Goal: Task Accomplishment & Management: Complete application form

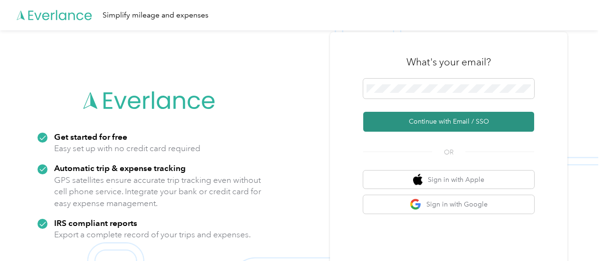
click at [423, 121] on button "Continue with Email / SSO" at bounding box center [448, 122] width 171 height 20
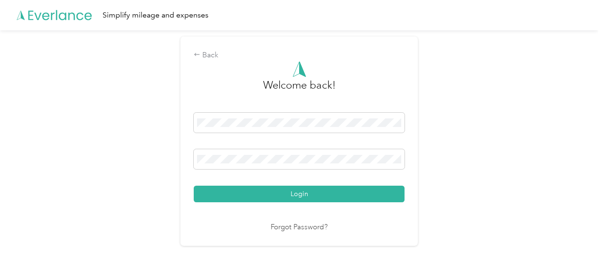
click at [194, 186] on button "Login" at bounding box center [299, 194] width 211 height 17
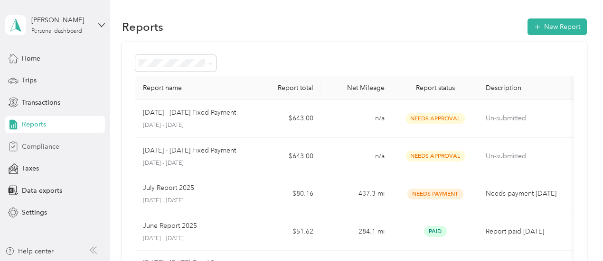
click at [73, 151] on div "Compliance" at bounding box center [55, 146] width 100 height 17
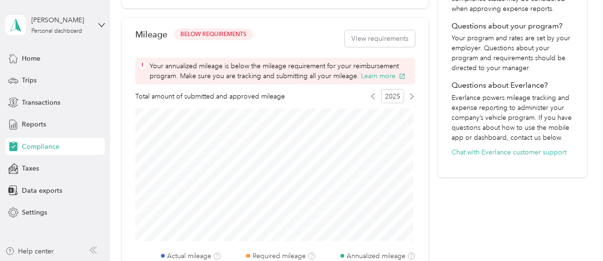
scroll to position [380, 0]
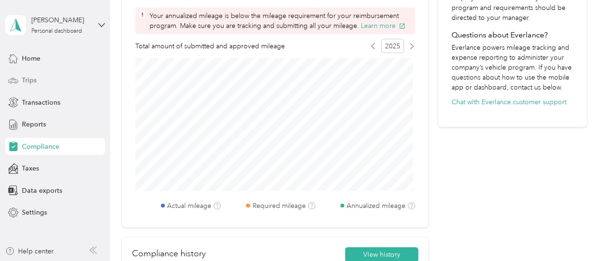
click at [53, 82] on div "Trips" at bounding box center [55, 80] width 100 height 17
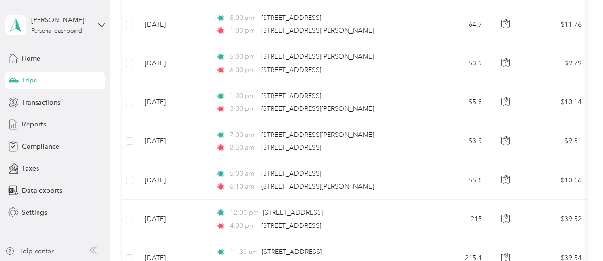
scroll to position [380, 0]
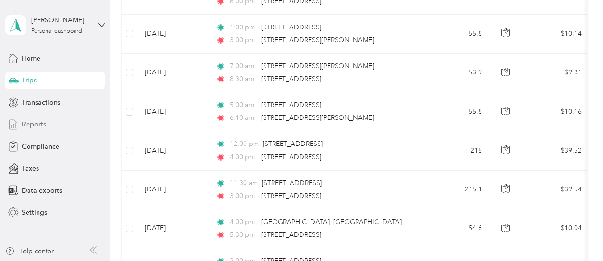
click at [51, 121] on div "Reports" at bounding box center [55, 124] width 100 height 17
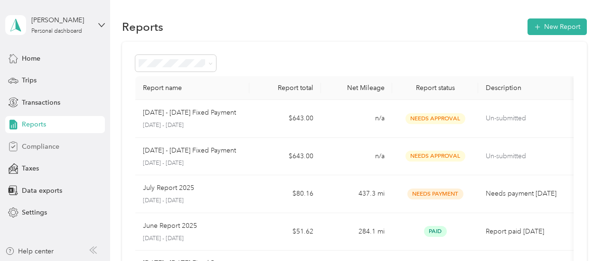
click at [48, 147] on span "Compliance" at bounding box center [40, 147] width 37 height 10
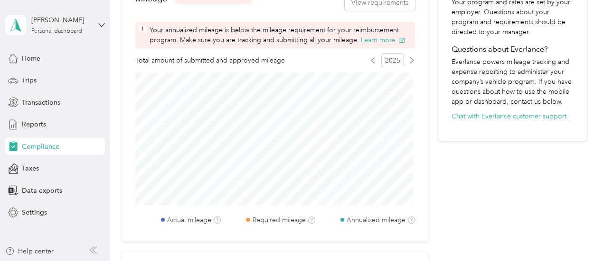
scroll to position [380, 0]
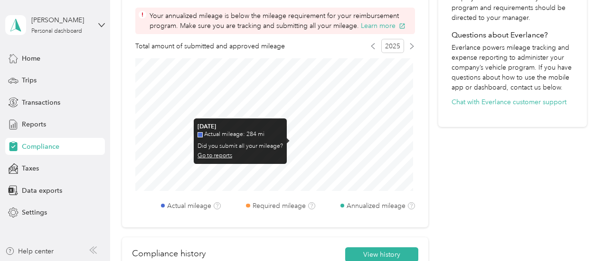
click at [220, 153] on link "Go to reports" at bounding box center [214, 155] width 35 height 7
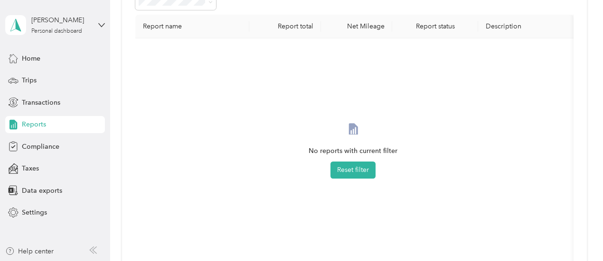
scroll to position [56, 0]
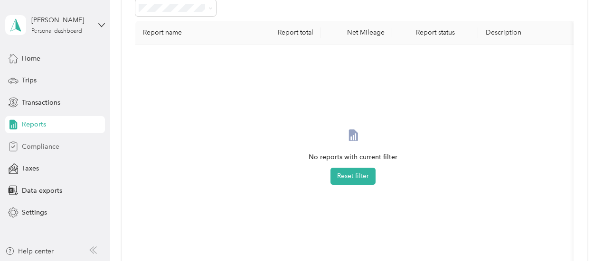
click at [55, 150] on span "Compliance" at bounding box center [40, 147] width 37 height 10
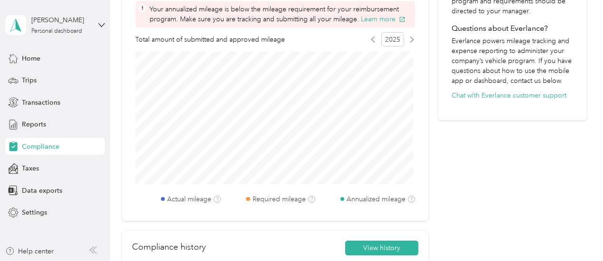
scroll to position [388, 0]
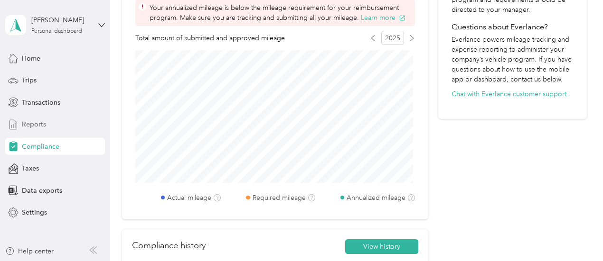
click at [48, 121] on div "Reports" at bounding box center [55, 124] width 100 height 17
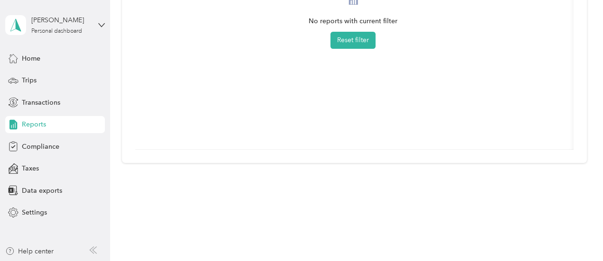
scroll to position [56, 0]
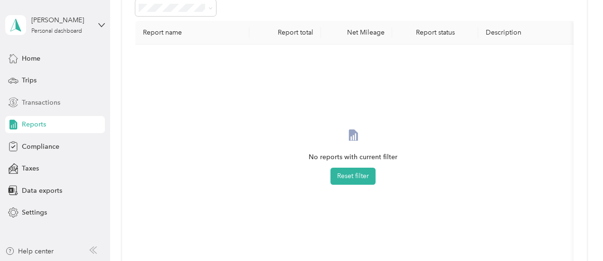
click at [53, 102] on span "Transactions" at bounding box center [41, 103] width 38 height 10
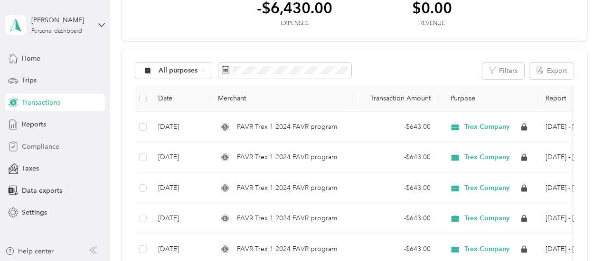
click at [52, 149] on span "Compliance" at bounding box center [40, 147] width 37 height 10
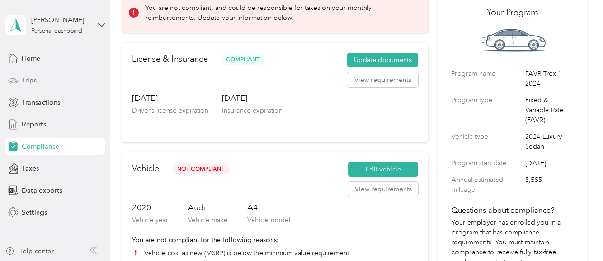
click at [45, 79] on div "Trips" at bounding box center [55, 80] width 100 height 17
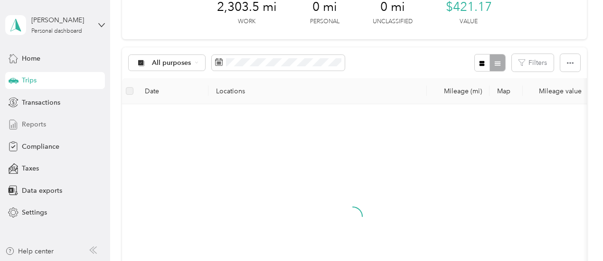
click at [52, 126] on div "Reports" at bounding box center [55, 124] width 100 height 17
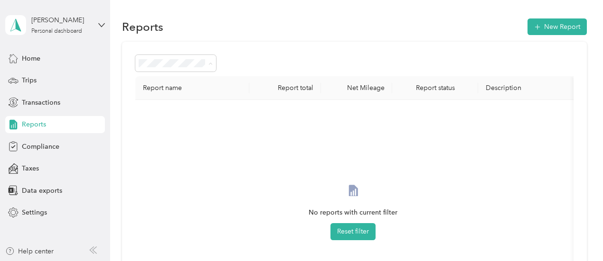
click at [182, 82] on div "All Reports" at bounding box center [176, 81] width 68 height 10
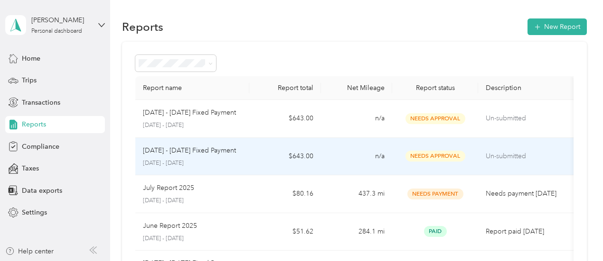
scroll to position [47, 0]
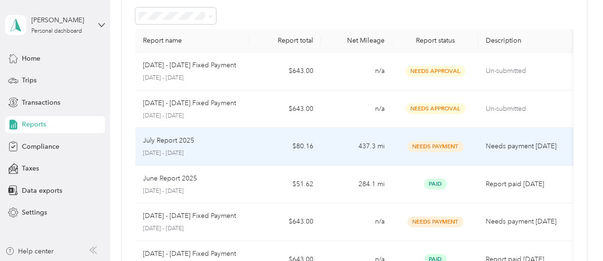
drag, startPoint x: 245, startPoint y: 149, endPoint x: 128, endPoint y: 143, distance: 116.9
click at [128, 143] on div "Report name Report total Net Mileage Report status Description [DATE] - [DATE] …" at bounding box center [354, 232] width 465 height 476
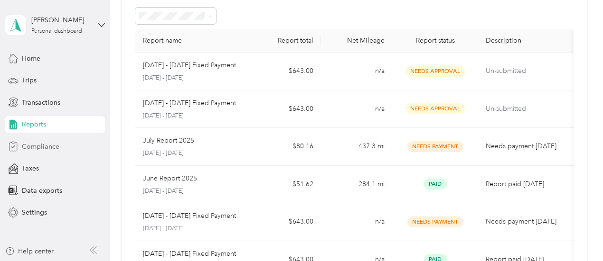
click at [72, 149] on div "Compliance" at bounding box center [55, 146] width 100 height 17
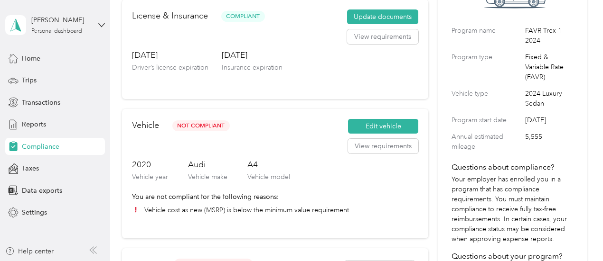
scroll to position [95, 0]
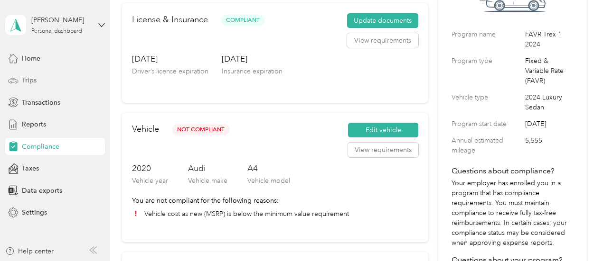
click at [38, 83] on div "Trips" at bounding box center [55, 80] width 100 height 17
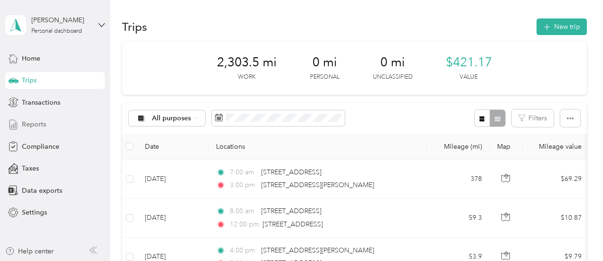
click at [54, 128] on div "Reports" at bounding box center [55, 124] width 100 height 17
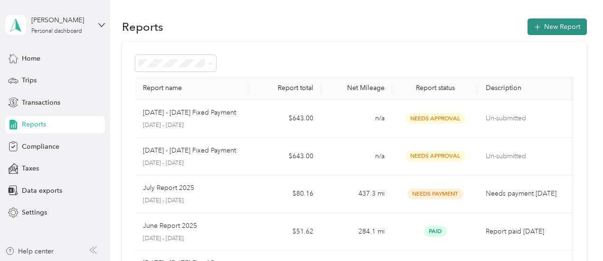
click at [539, 30] on button "New Report" at bounding box center [556, 27] width 59 height 17
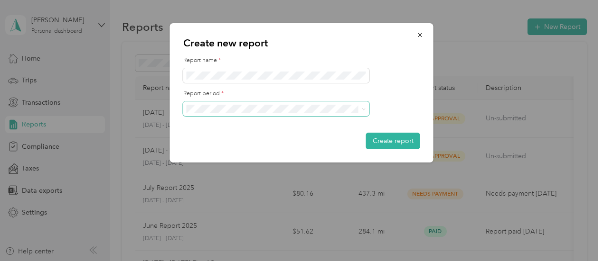
click at [281, 104] on span at bounding box center [276, 109] width 186 height 15
click at [261, 144] on div "[DATE] - [DATE]" at bounding box center [276, 142] width 173 height 10
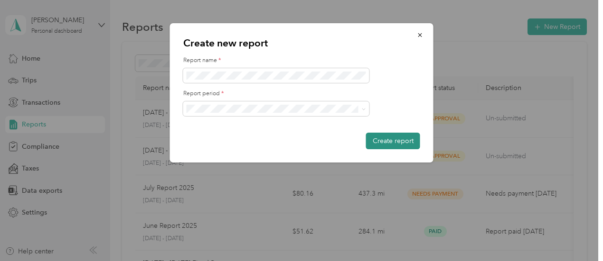
click at [403, 141] on button "Create report" at bounding box center [393, 141] width 54 height 17
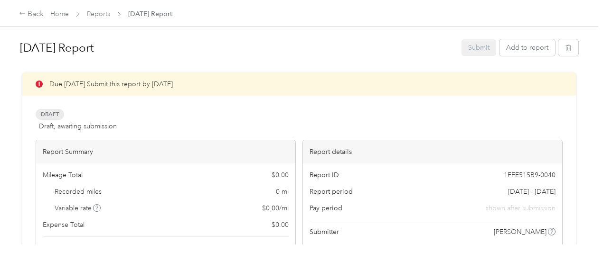
scroll to position [47, 0]
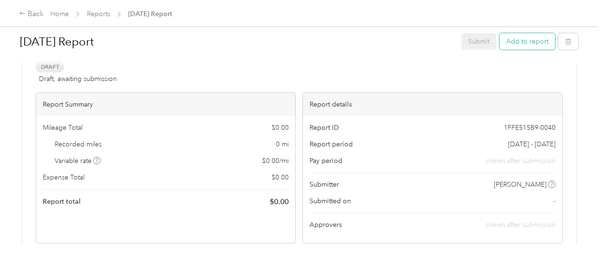
click at [506, 44] on button "Add to report" at bounding box center [527, 41] width 56 height 17
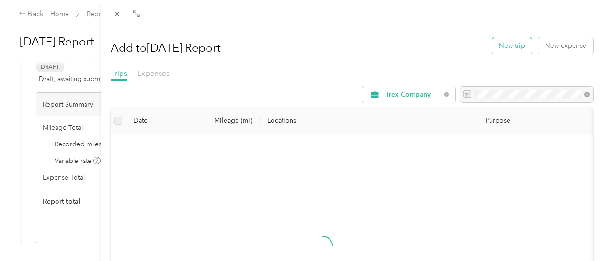
click at [496, 41] on button "New trip" at bounding box center [511, 45] width 39 height 17
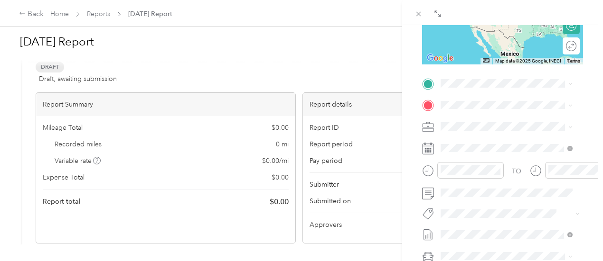
scroll to position [190, 0]
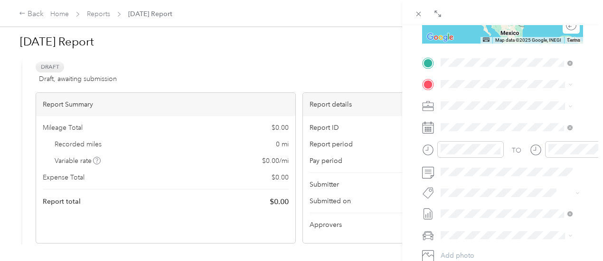
click at [507, 131] on span "[STREET_ADDRESS][PERSON_NAME][US_STATE]" at bounding box center [513, 127] width 111 height 17
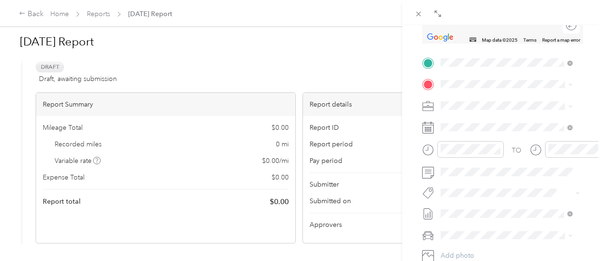
click at [517, 122] on span "[STREET_ADDRESS][US_STATE][PERSON_NAME][US_STATE]" at bounding box center [513, 121] width 111 height 17
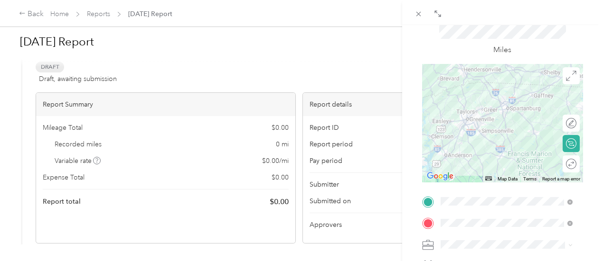
scroll to position [47, 0]
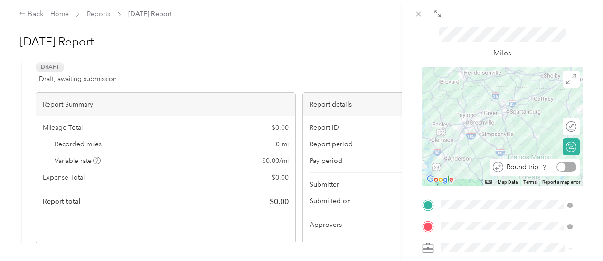
click at [557, 168] on div at bounding box center [561, 167] width 9 height 9
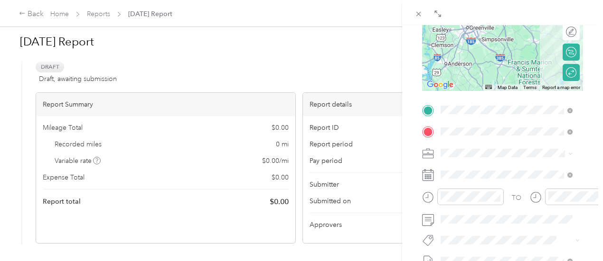
scroll to position [190, 0]
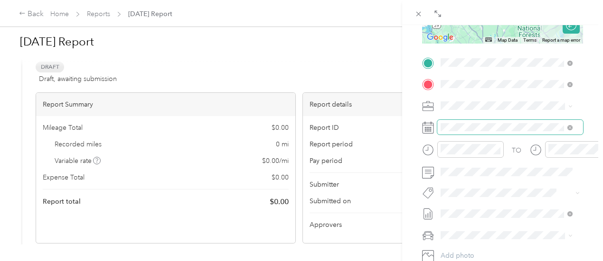
click at [530, 131] on span at bounding box center [510, 127] width 146 height 15
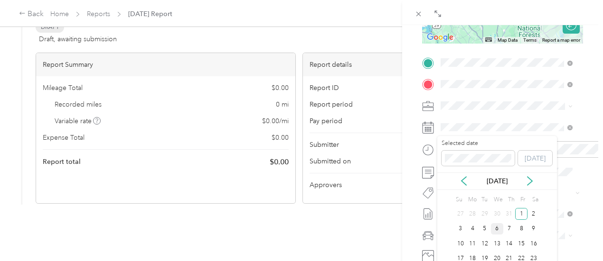
click at [499, 227] on div "6" at bounding box center [497, 229] width 12 height 12
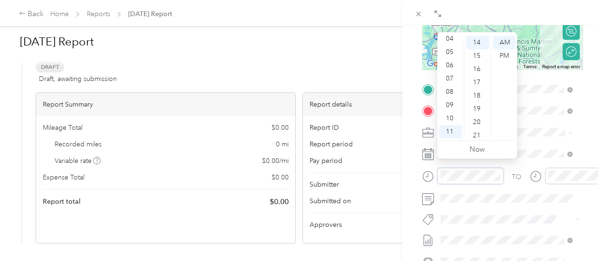
scroll to position [142, 0]
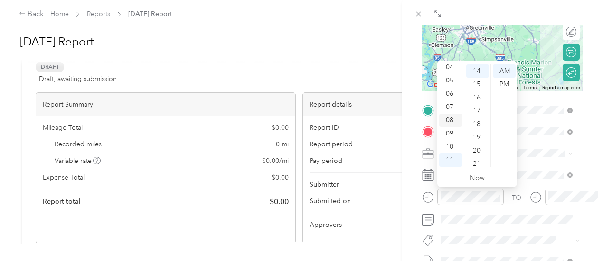
click at [453, 125] on div "08" at bounding box center [450, 120] width 23 height 13
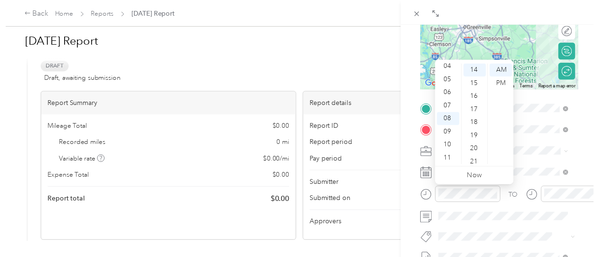
scroll to position [0, 0]
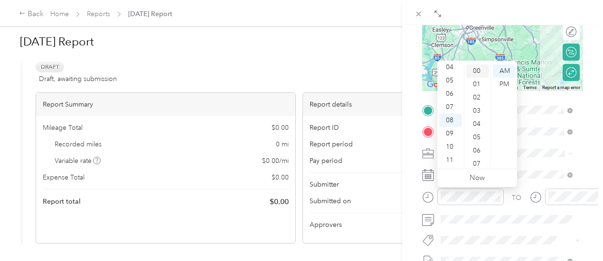
click at [480, 71] on div "00" at bounding box center [477, 71] width 23 height 13
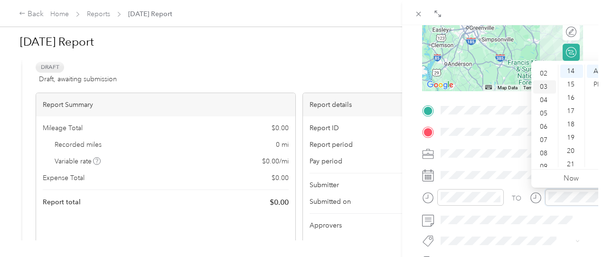
scroll to position [9, 0]
click at [542, 100] on div "03" at bounding box center [544, 101] width 23 height 13
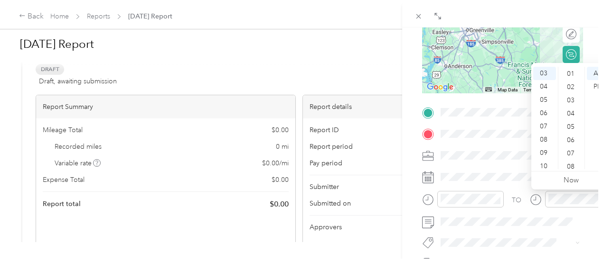
scroll to position [0, 0]
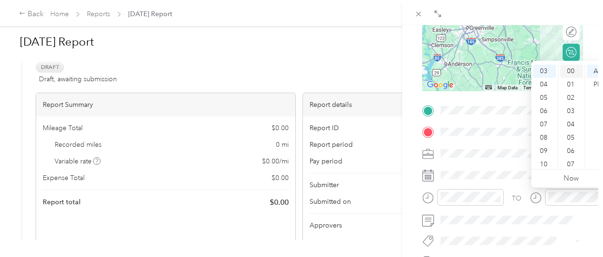
click at [572, 72] on div "00" at bounding box center [571, 71] width 23 height 13
click at [594, 85] on div "PM" at bounding box center [597, 84] width 23 height 13
click at [414, 118] on form "New Trip Save This trip cannot be edited because it is either under review, app…" at bounding box center [502, 120] width 181 height 424
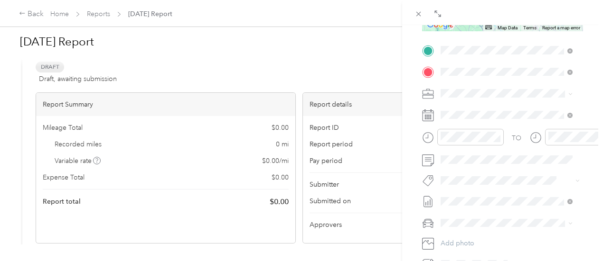
scroll to position [237, 0]
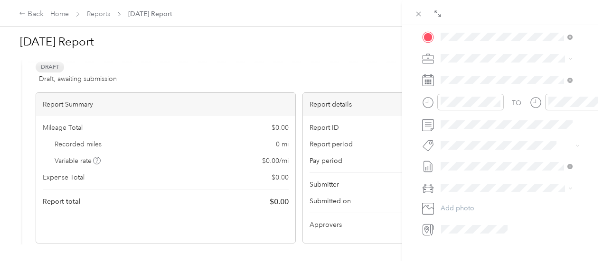
click at [467, 181] on span at bounding box center [510, 188] width 146 height 15
click at [475, 201] on div "Audi A4" at bounding box center [506, 204] width 125 height 10
click at [474, 223] on li "Audi A4 quattro" at bounding box center [506, 221] width 139 height 17
click at [476, 207] on li "Audi A4" at bounding box center [506, 204] width 139 height 17
click at [457, 200] on div "Audi A4" at bounding box center [501, 203] width 115 height 10
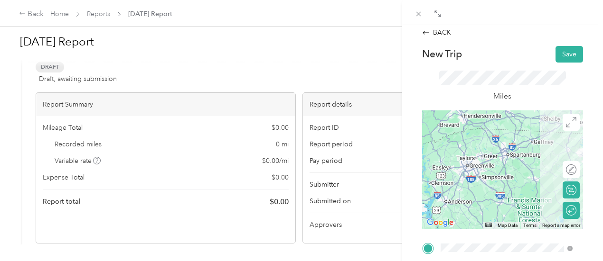
scroll to position [0, 0]
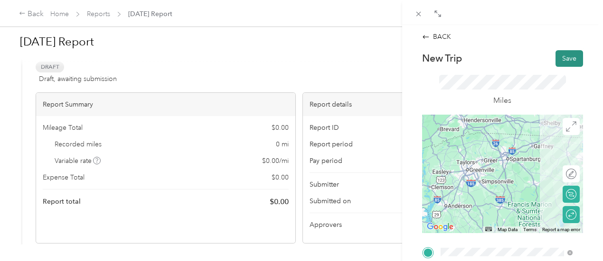
click at [557, 52] on button "Save" at bounding box center [569, 58] width 28 height 17
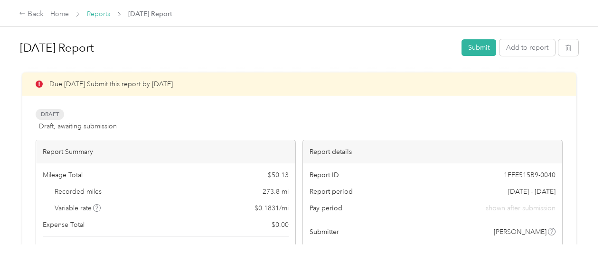
click at [96, 14] on link "Reports" at bounding box center [98, 14] width 23 height 8
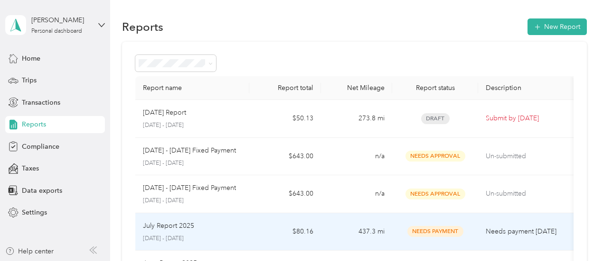
scroll to position [47, 0]
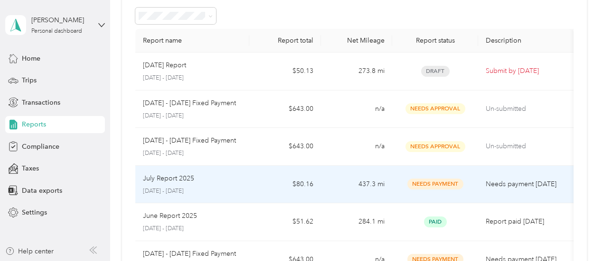
click at [213, 183] on div "July Report 2025" at bounding box center [192, 179] width 99 height 10
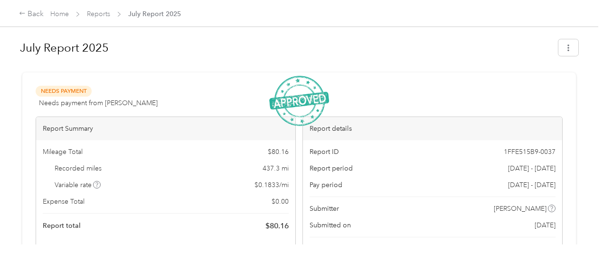
click at [103, 9] on span "Reports" at bounding box center [98, 14] width 23 height 10
click at [102, 16] on link "Reports" at bounding box center [98, 14] width 23 height 8
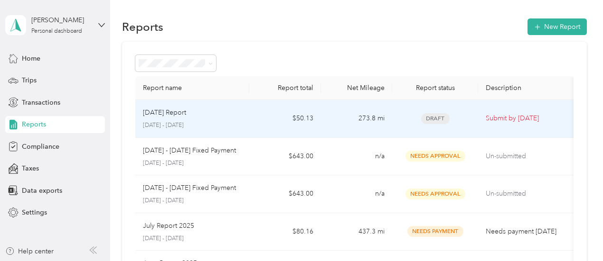
click at [244, 129] on td "[DATE] Report [DATE] - [DATE]" at bounding box center [192, 119] width 114 height 38
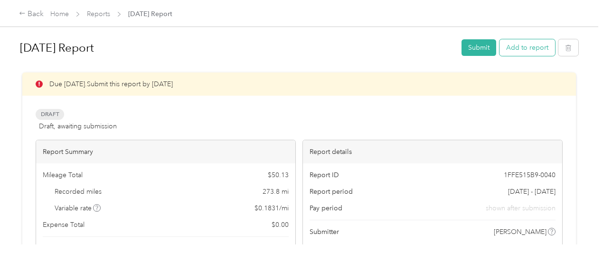
click at [526, 54] on button "Add to report" at bounding box center [527, 47] width 56 height 17
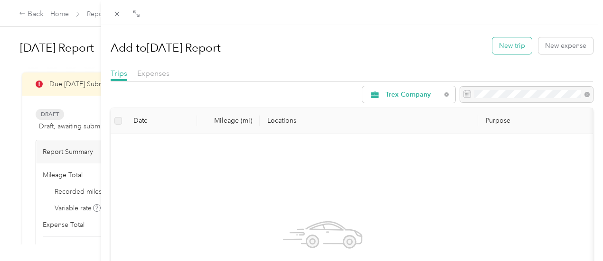
click at [506, 42] on button "New trip" at bounding box center [511, 45] width 39 height 17
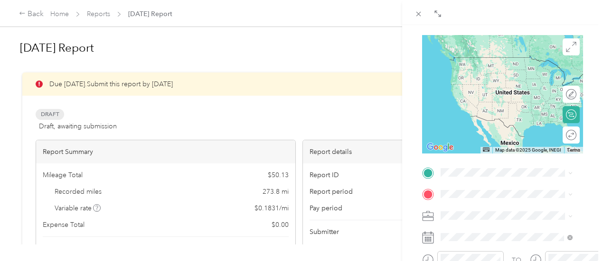
scroll to position [95, 0]
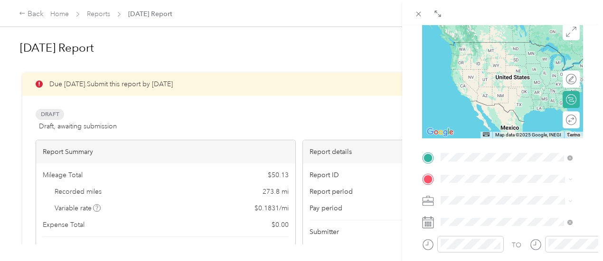
click at [512, 49] on span "[STREET_ADDRESS][PERSON_NAME][US_STATE]" at bounding box center [513, 46] width 111 height 17
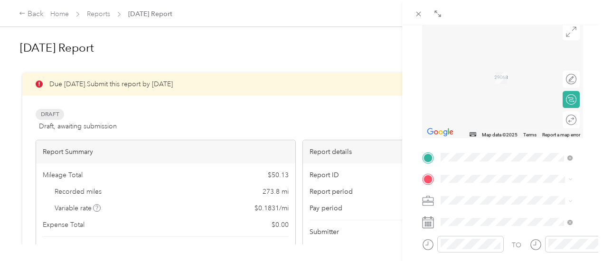
click at [484, 116] on span "[STREET_ADDRESS][PERSON_NAME][US_STATE]" at bounding box center [513, 114] width 111 height 17
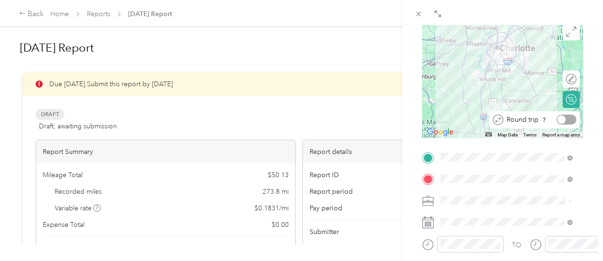
click at [561, 120] on div at bounding box center [566, 120] width 20 height 10
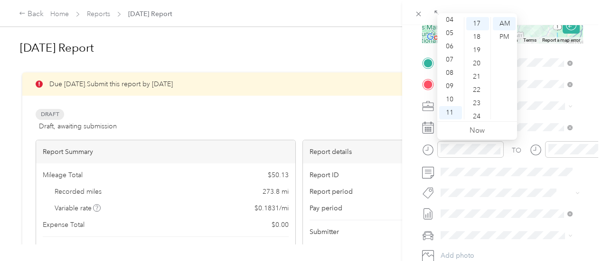
scroll to position [0, 0]
click at [454, 36] on div "01" at bounding box center [450, 36] width 23 height 13
click at [479, 23] on div "00" at bounding box center [477, 23] width 23 height 13
click at [510, 34] on div "PM" at bounding box center [504, 36] width 23 height 13
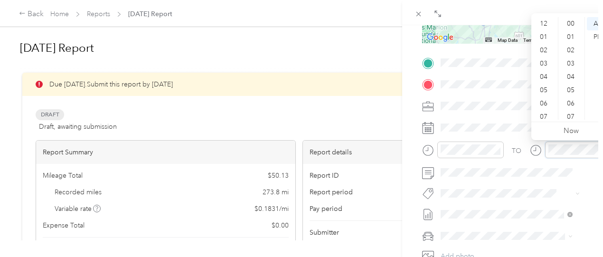
scroll to position [57, 0]
click at [547, 23] on div "04" at bounding box center [544, 19] width 23 height 13
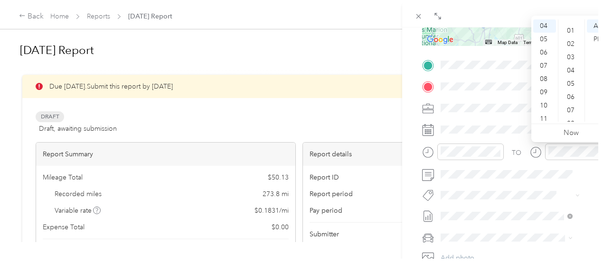
scroll to position [0, 0]
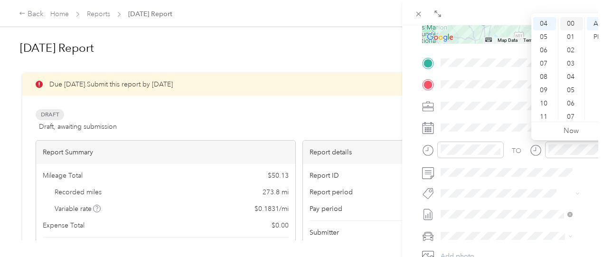
click at [568, 22] on div "00" at bounding box center [571, 23] width 23 height 13
click at [600, 38] on div "PM" at bounding box center [597, 36] width 23 height 13
click at [417, 145] on form "New Trip Save This trip cannot be edited because it is either under review, app…" at bounding box center [502, 73] width 181 height 424
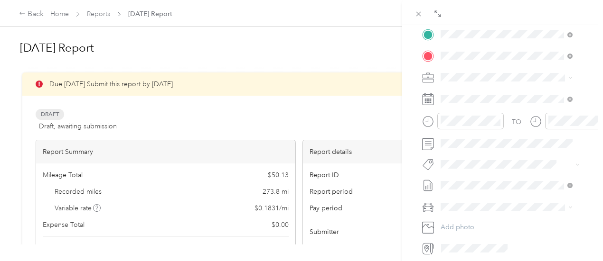
scroll to position [237, 0]
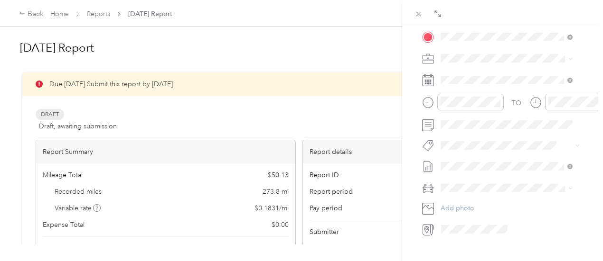
click at [411, 165] on div "BACK New Trip Save This trip cannot be edited because it is either under review…" at bounding box center [502, 155] width 201 height 261
click at [460, 200] on span "Audi A4" at bounding box center [456, 204] width 25 height 8
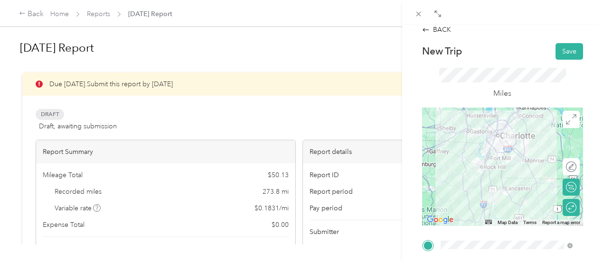
scroll to position [0, 0]
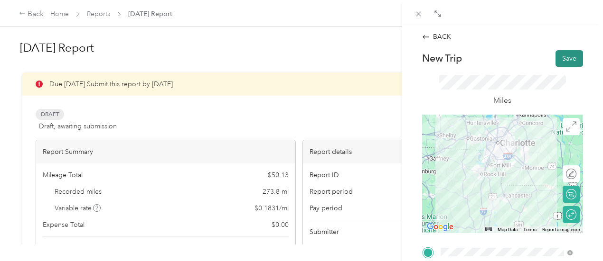
click at [558, 55] on button "Save" at bounding box center [569, 58] width 28 height 17
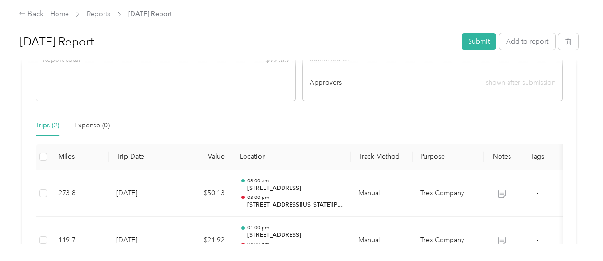
scroll to position [237, 0]
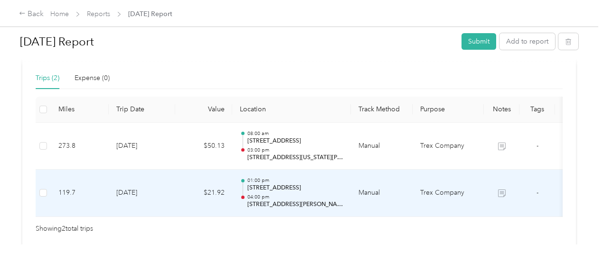
click at [197, 198] on td "$21.92" at bounding box center [203, 193] width 57 height 47
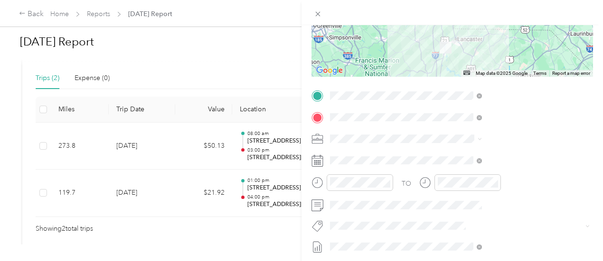
scroll to position [142, 0]
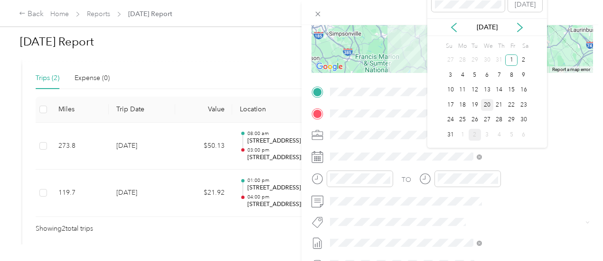
click at [487, 102] on div "20" at bounding box center [487, 105] width 12 height 12
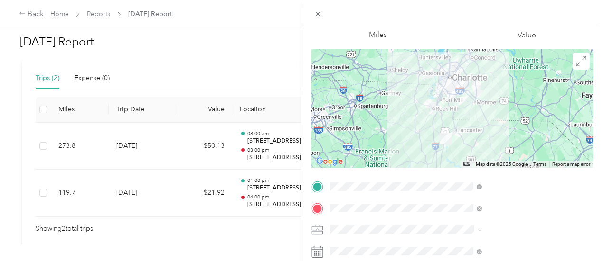
scroll to position [0, 0]
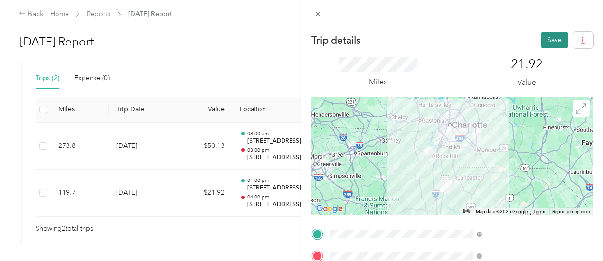
click at [554, 39] on button "Save" at bounding box center [554, 40] width 28 height 17
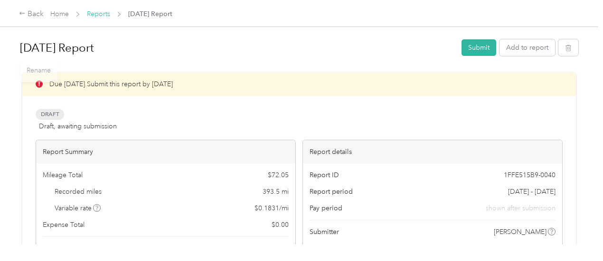
click at [102, 17] on link "Reports" at bounding box center [98, 14] width 23 height 8
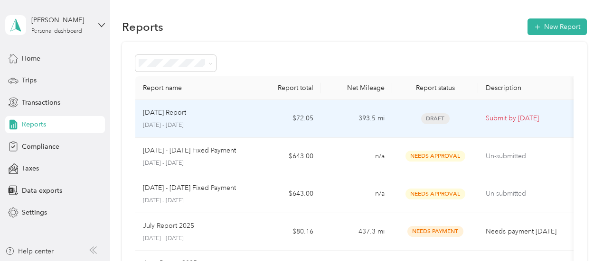
click at [243, 125] on td "[DATE] Report [DATE] - [DATE]" at bounding box center [192, 119] width 114 height 38
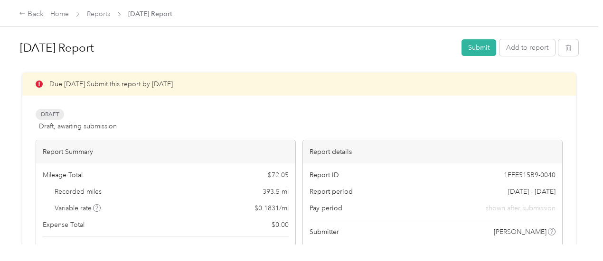
click at [457, 52] on div "[DATE] Report Submit Add to report" at bounding box center [299, 50] width 558 height 28
click at [464, 49] on button "Submit" at bounding box center [478, 47] width 35 height 17
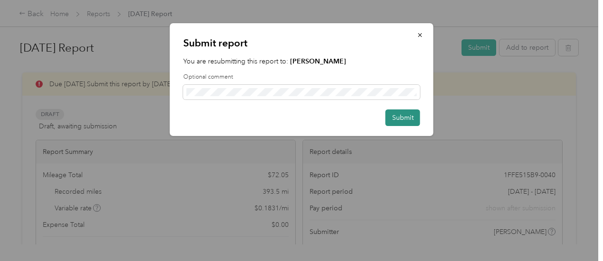
click at [407, 115] on button "Submit" at bounding box center [402, 118] width 35 height 17
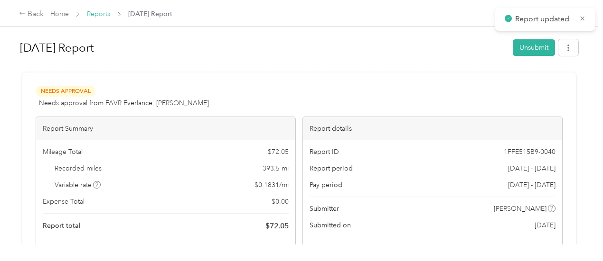
click at [105, 16] on link "Reports" at bounding box center [98, 14] width 23 height 8
